Goal: Task Accomplishment & Management: Manage account settings

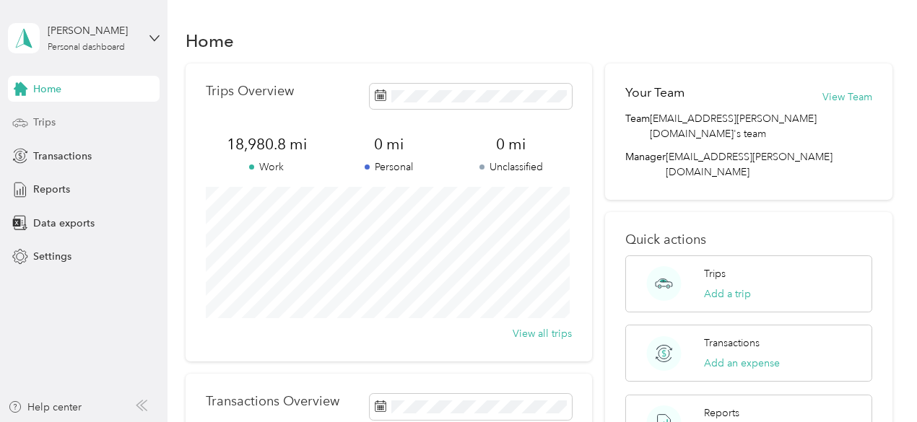
click at [45, 122] on span "Trips" at bounding box center [44, 122] width 22 height 15
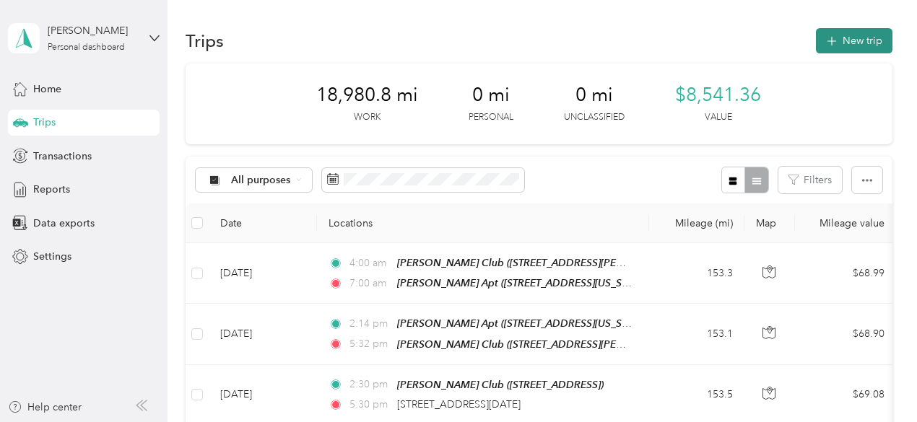
click at [843, 40] on button "New trip" at bounding box center [854, 40] width 77 height 25
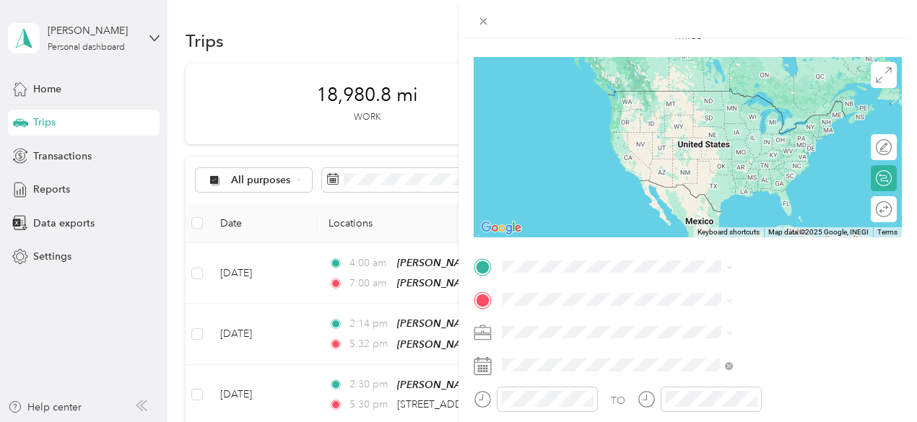
scroll to position [140, 0]
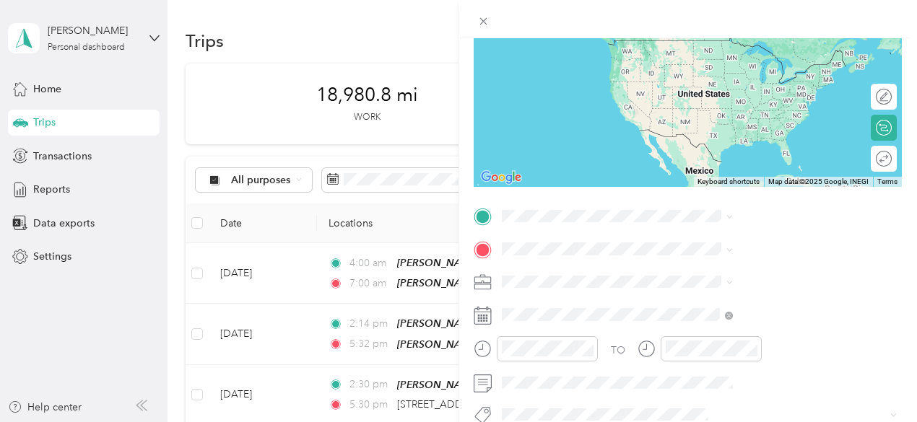
click at [534, 34] on div "New Trip Save This trip cannot be edited because it is either under review, app…" at bounding box center [458, 211] width 917 height 422
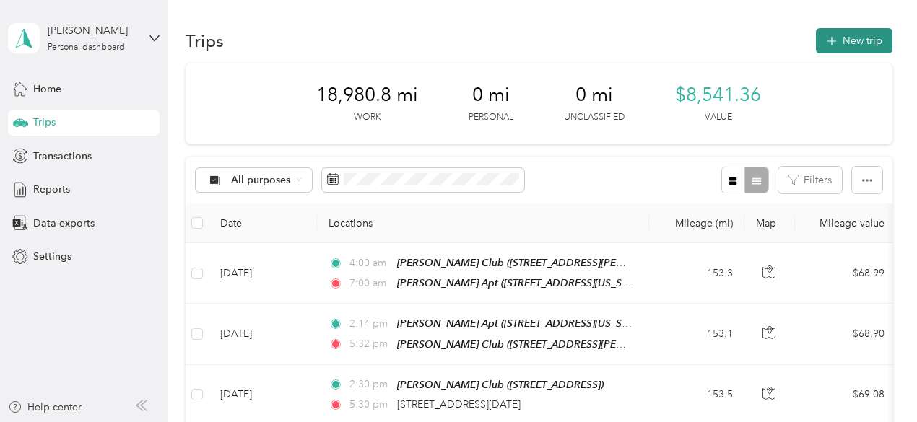
click at [847, 32] on button "New trip" at bounding box center [854, 40] width 77 height 25
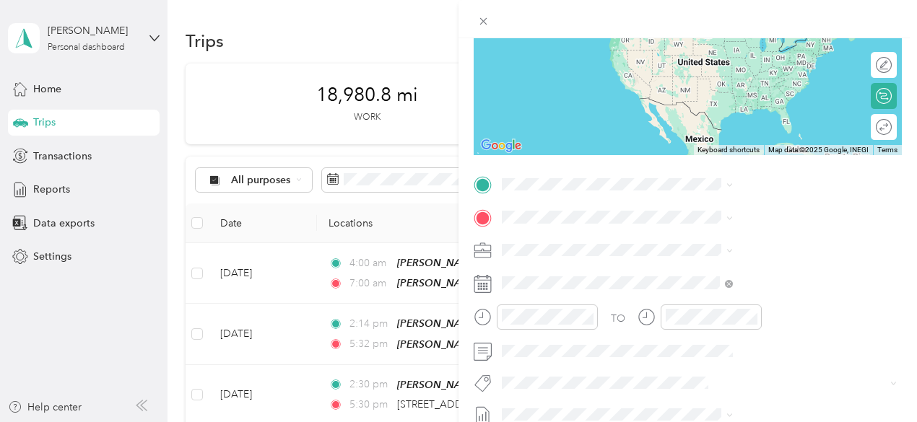
scroll to position [190, 0]
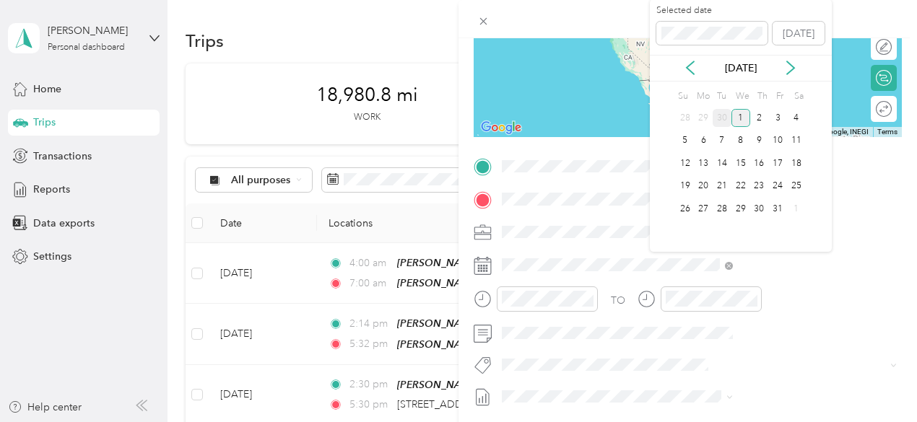
click at [722, 122] on div "30" at bounding box center [721, 118] width 19 height 18
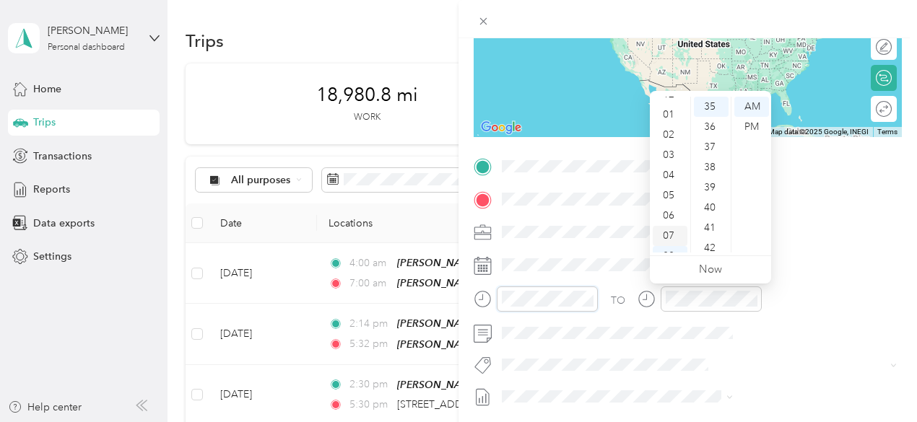
scroll to position [12, 0]
click at [671, 143] on div "02" at bounding box center [670, 136] width 35 height 20
click at [705, 179] on div "27" at bounding box center [711, 188] width 35 height 20
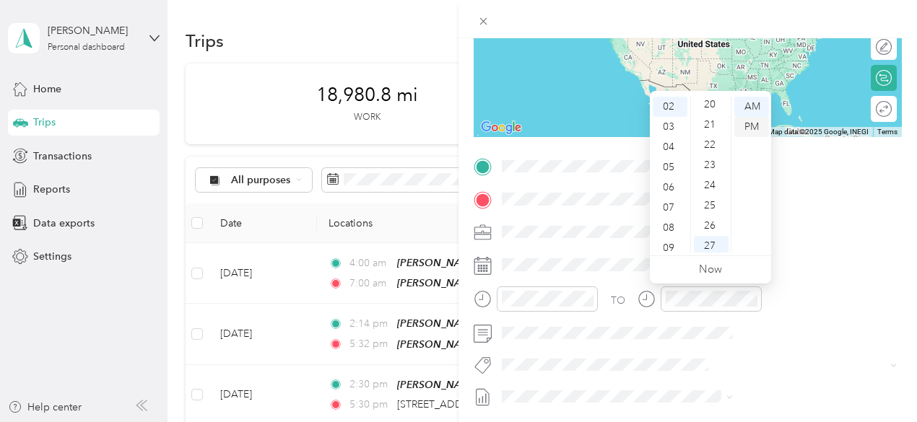
click at [746, 129] on div "PM" at bounding box center [751, 127] width 35 height 20
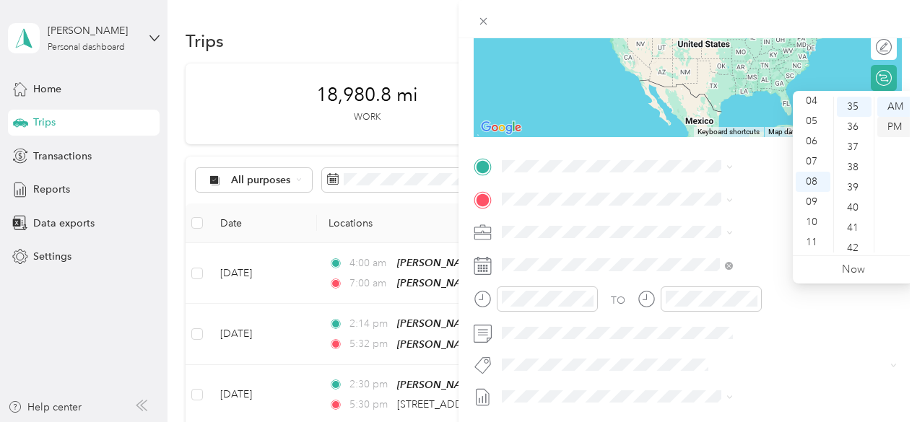
click at [889, 125] on div "PM" at bounding box center [894, 127] width 35 height 20
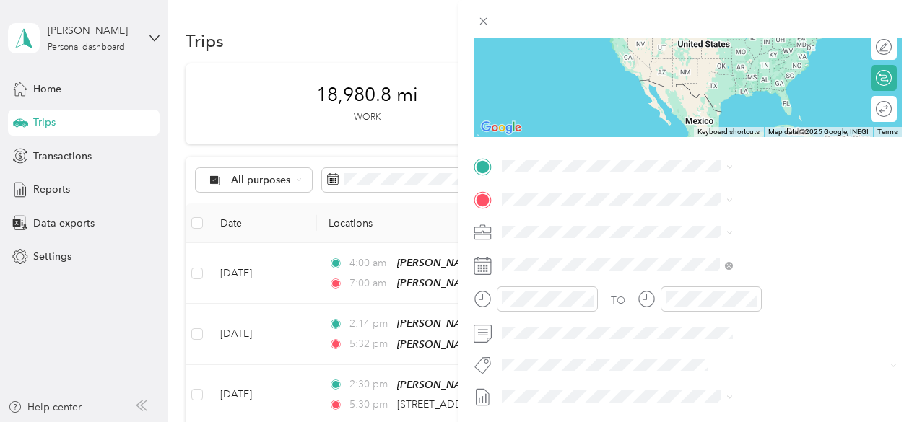
click at [616, 280] on form "New Trip Save This trip cannot be edited because it is either under review, app…" at bounding box center [687, 181] width 458 height 645
click at [747, 240] on div "[PERSON_NAME] Apt [STREET_ADDRESS][US_STATE]" at bounding box center [753, 224] width 144 height 30
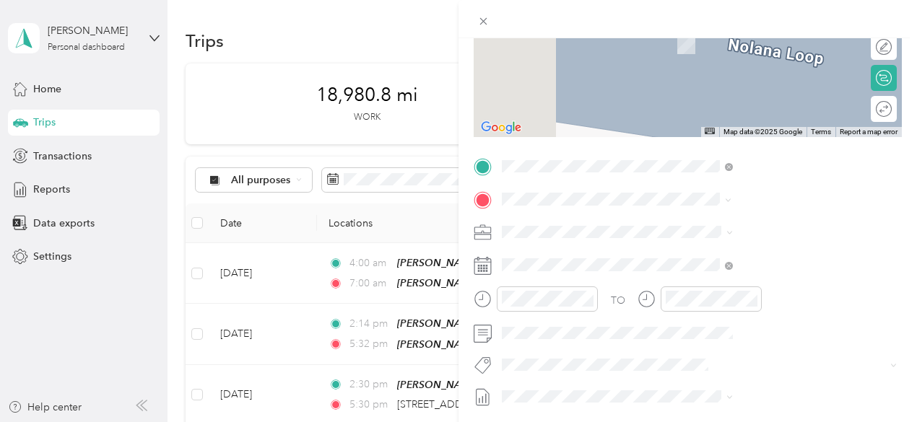
click at [715, 252] on span "[STREET_ADDRESS][US_STATE]" at bounding box center [753, 251] width 144 height 13
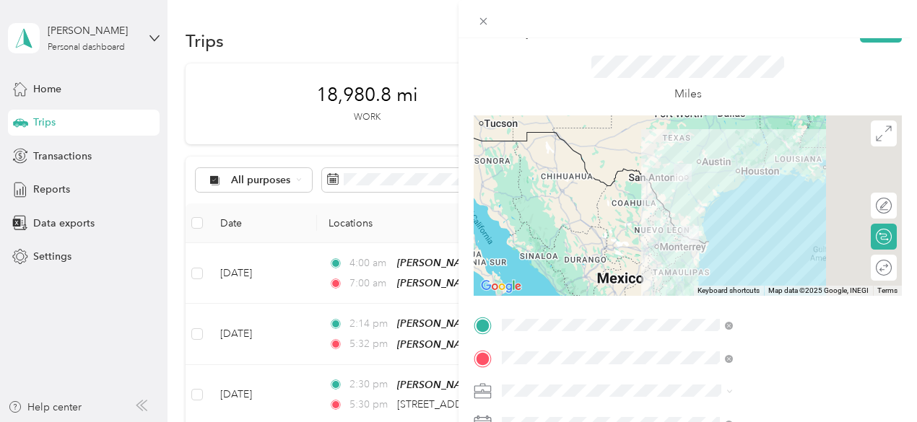
scroll to position [0, 0]
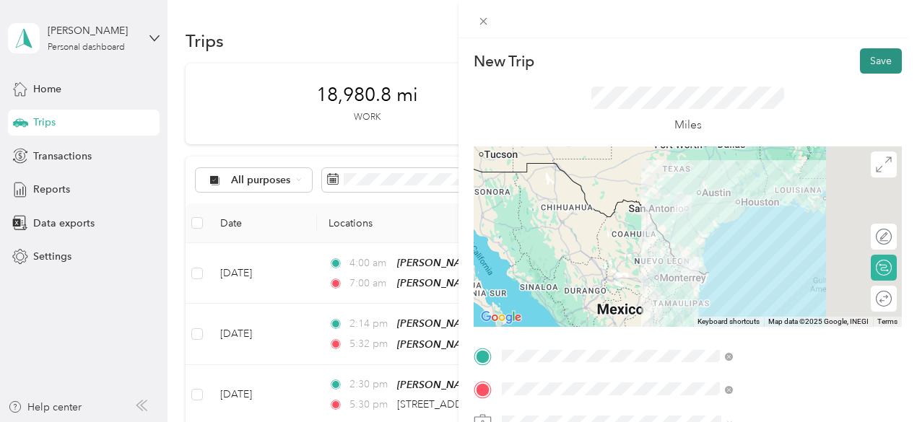
click at [871, 58] on button "Save" at bounding box center [881, 60] width 42 height 25
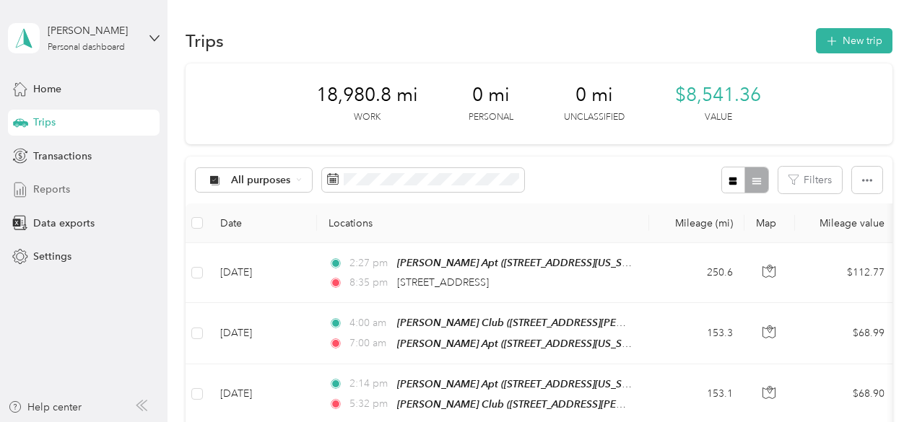
click at [70, 185] on div "Reports" at bounding box center [84, 190] width 152 height 26
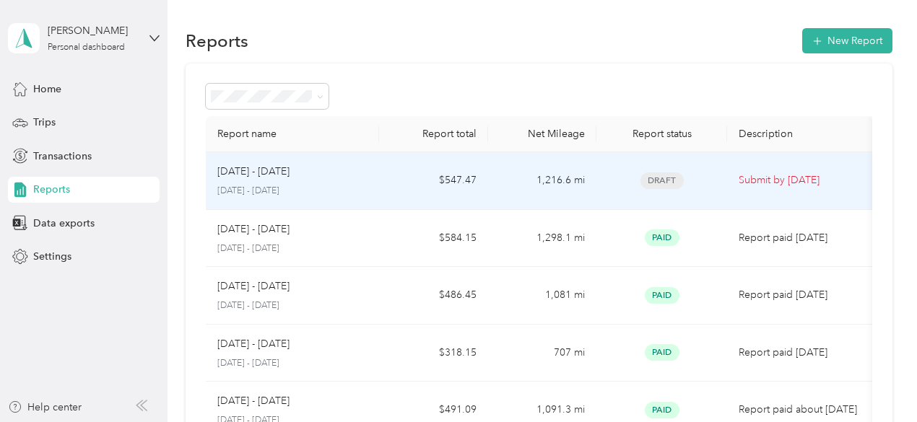
click at [241, 178] on p "[DATE] - [DATE]" at bounding box center [253, 172] width 72 height 16
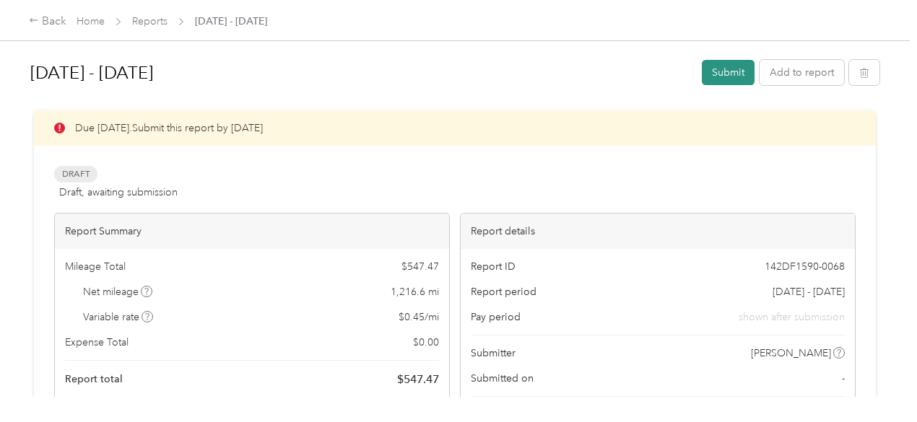
click at [725, 70] on button "Submit" at bounding box center [728, 72] width 53 height 25
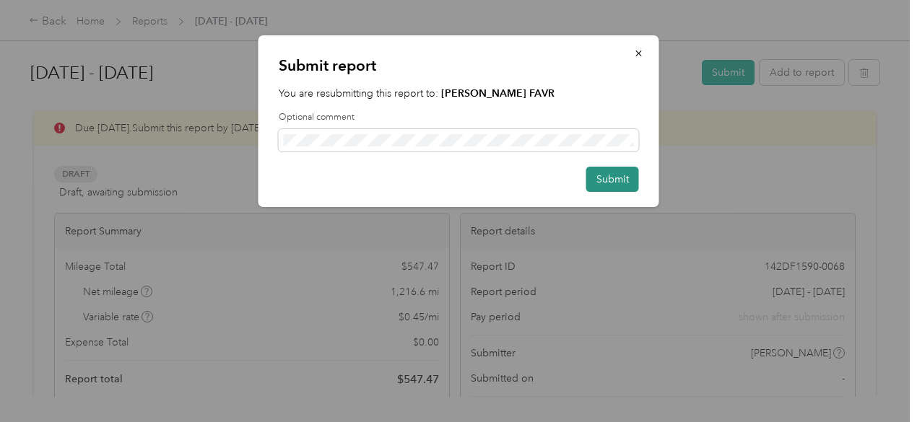
click at [609, 175] on button "Submit" at bounding box center [612, 179] width 53 height 25
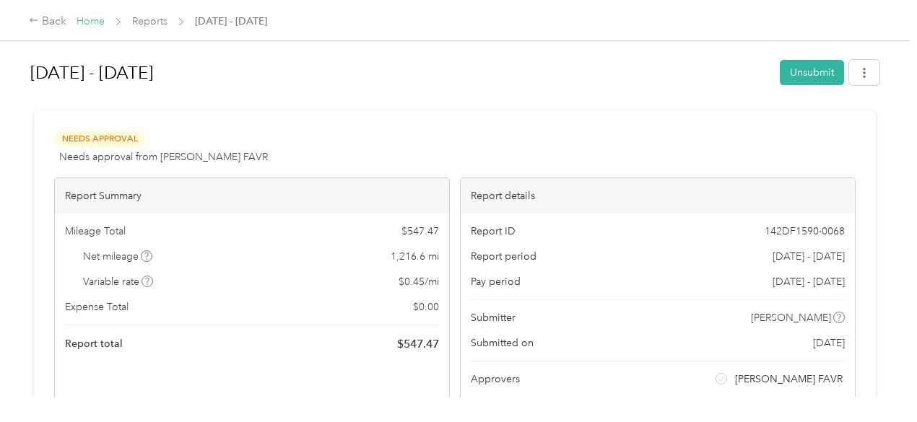
click at [85, 20] on link "Home" at bounding box center [91, 21] width 28 height 12
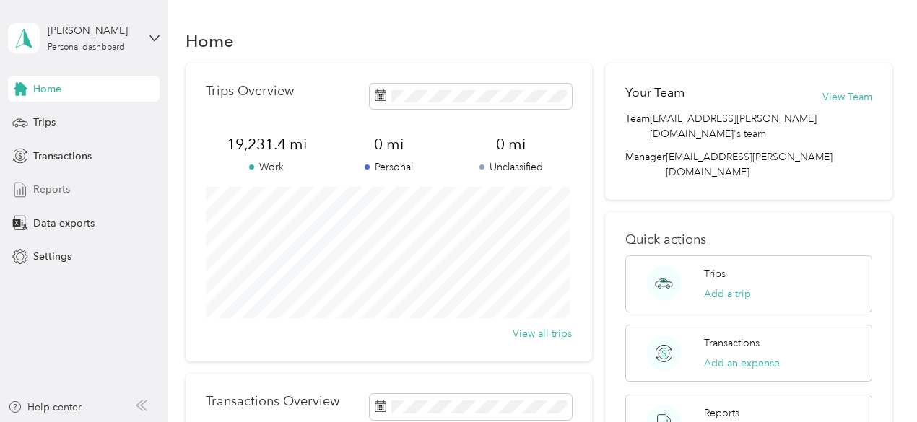
click at [57, 193] on span "Reports" at bounding box center [51, 189] width 37 height 15
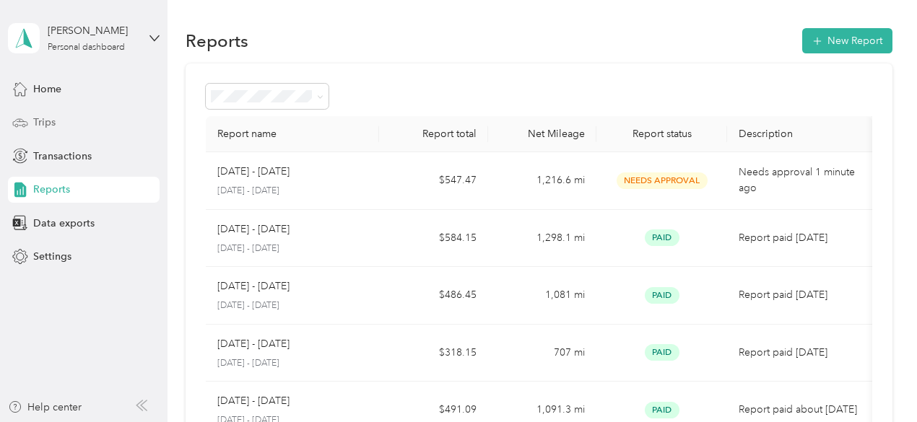
click at [33, 116] on span "Trips" at bounding box center [44, 122] width 22 height 15
